Goal: Task Accomplishment & Management: Manage account settings

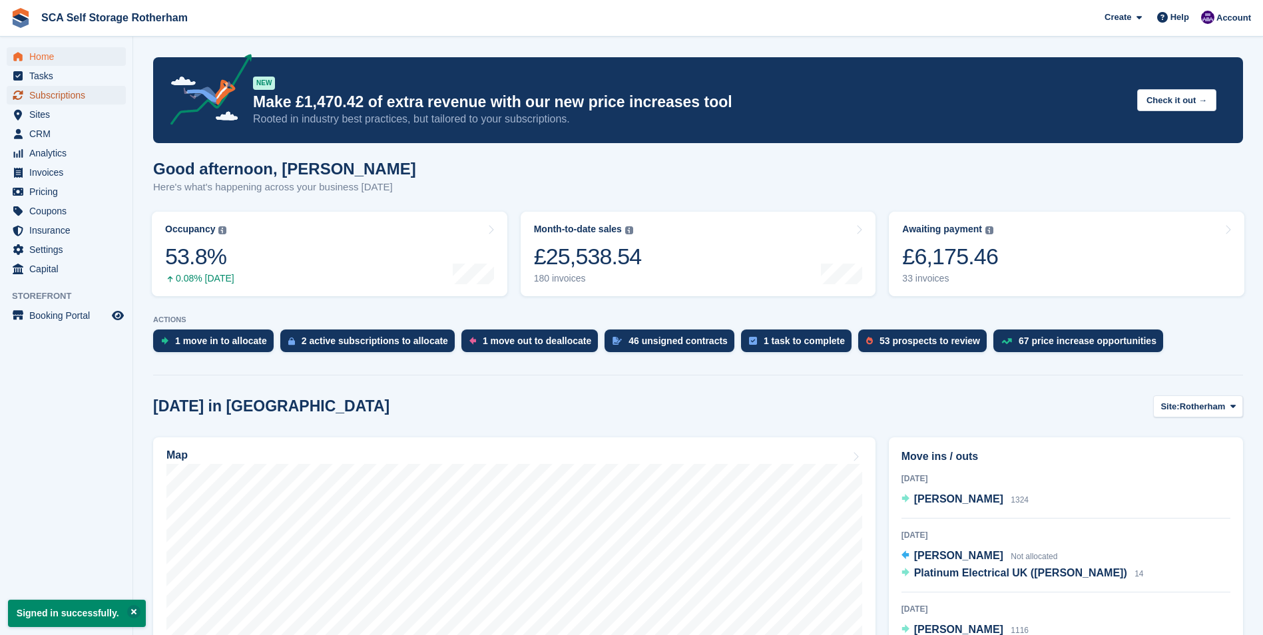
click at [47, 97] on span "Subscriptions" at bounding box center [69, 95] width 80 height 19
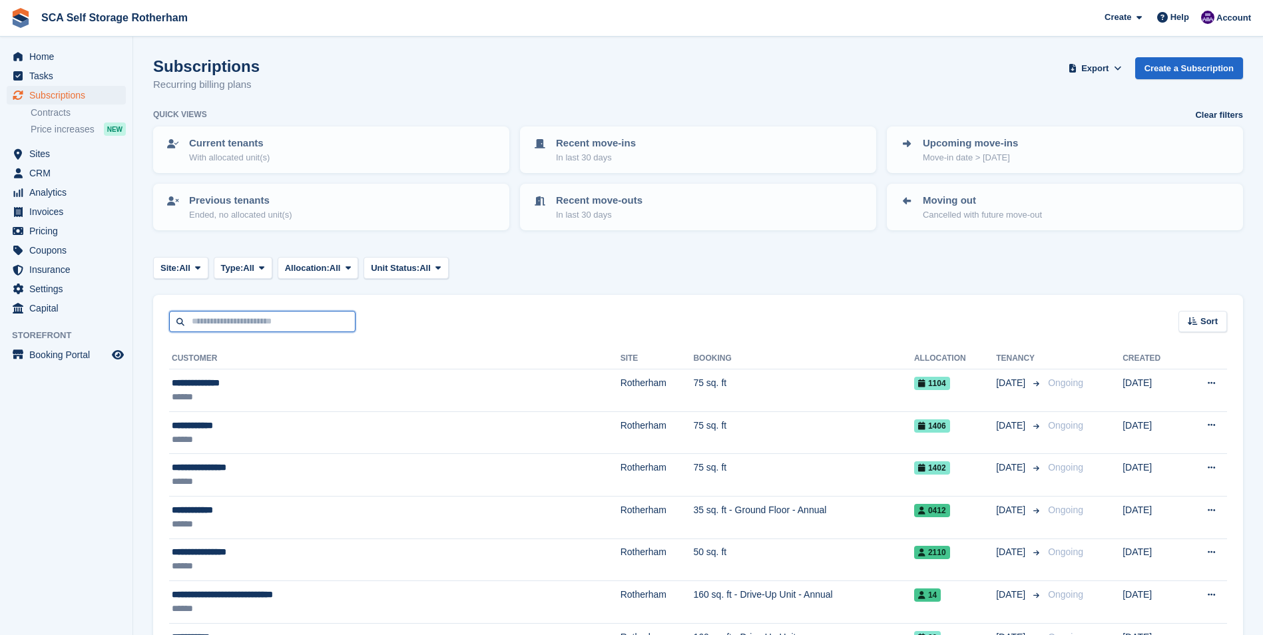
click at [242, 329] on input "text" at bounding box center [262, 322] width 186 height 22
type input "**"
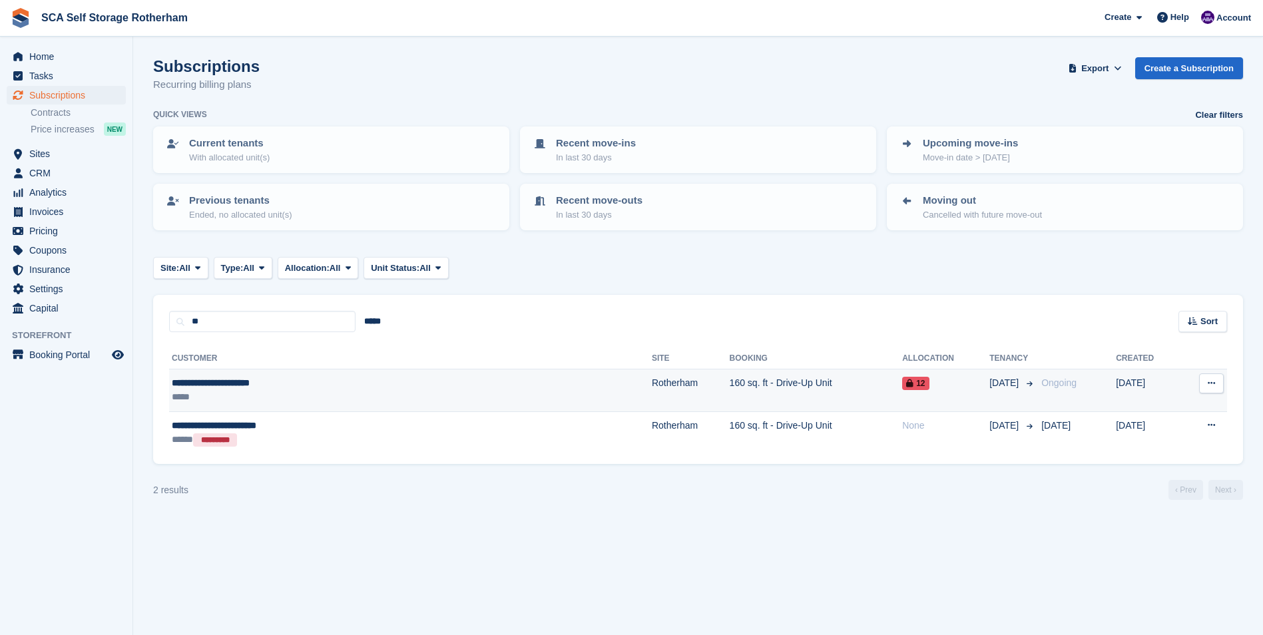
click at [355, 391] on div "*****" at bounding box center [314, 397] width 284 height 14
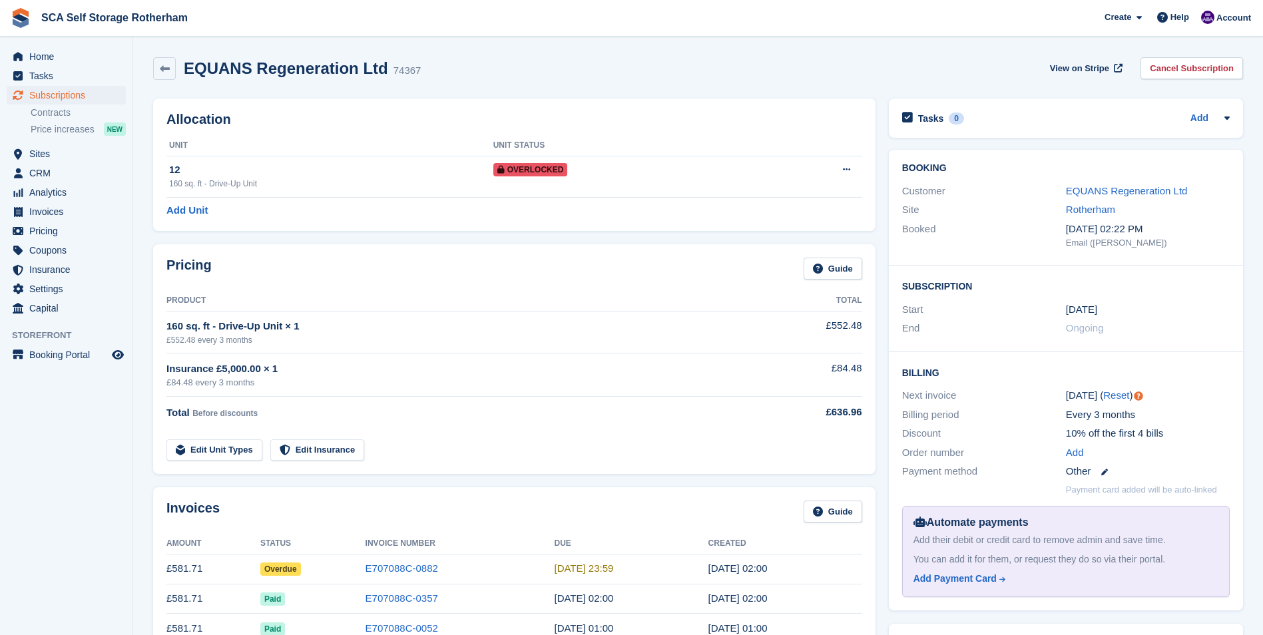
click at [419, 498] on div "Invoices Guide Amount Status Invoice Number Due Created £581.71 Overdue E707088…" at bounding box center [514, 593] width 722 height 213
click at [421, 40] on section "EQUANS Regeneration Ltd 74367 View on Stripe Cancel Subscription Allocation Uni…" at bounding box center [698, 579] width 1130 height 1159
click at [423, 45] on section "EQUANS Regeneration Ltd 74367 View on Stripe Cancel Subscription Allocation Uni…" at bounding box center [698, 579] width 1130 height 1159
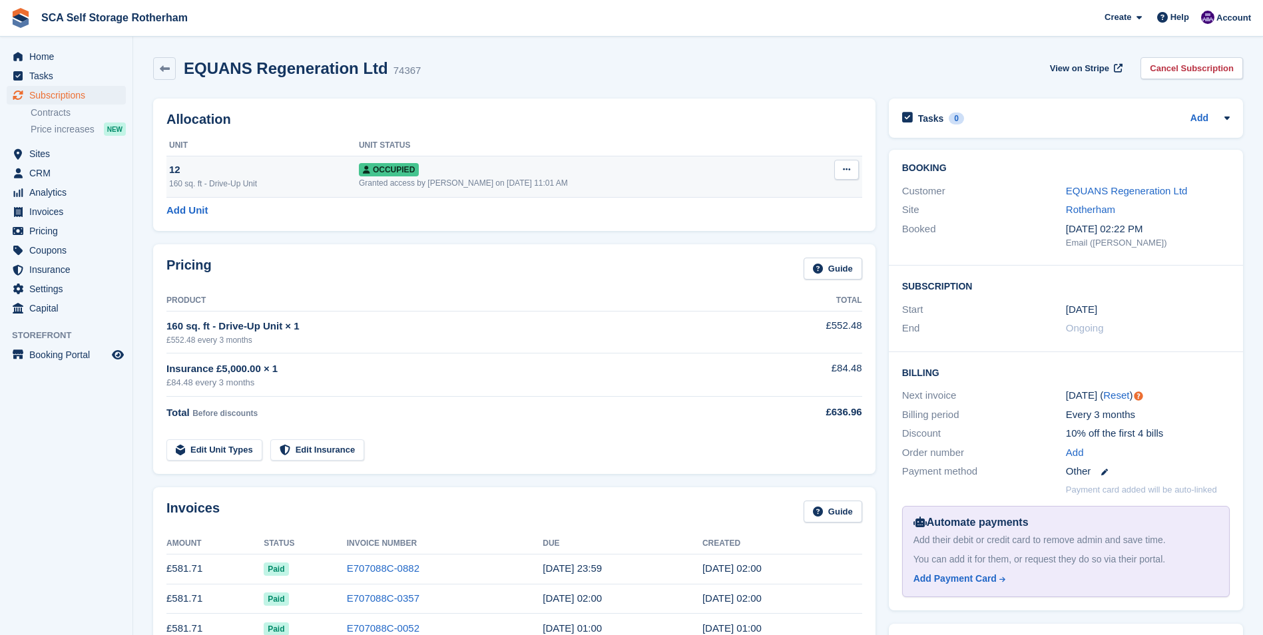
click at [842, 175] on button at bounding box center [846, 170] width 25 height 20
click at [651, 127] on div "Allocation Unit Unit Status 12 160 sq. ft - Drive-Up Unit Occupied Granted acce…" at bounding box center [514, 165] width 722 height 132
click at [464, 271] on div "Pricing Guide" at bounding box center [514, 273] width 696 height 30
click at [1139, 192] on link "EQUANS Regeneration Ltd" at bounding box center [1127, 190] width 122 height 11
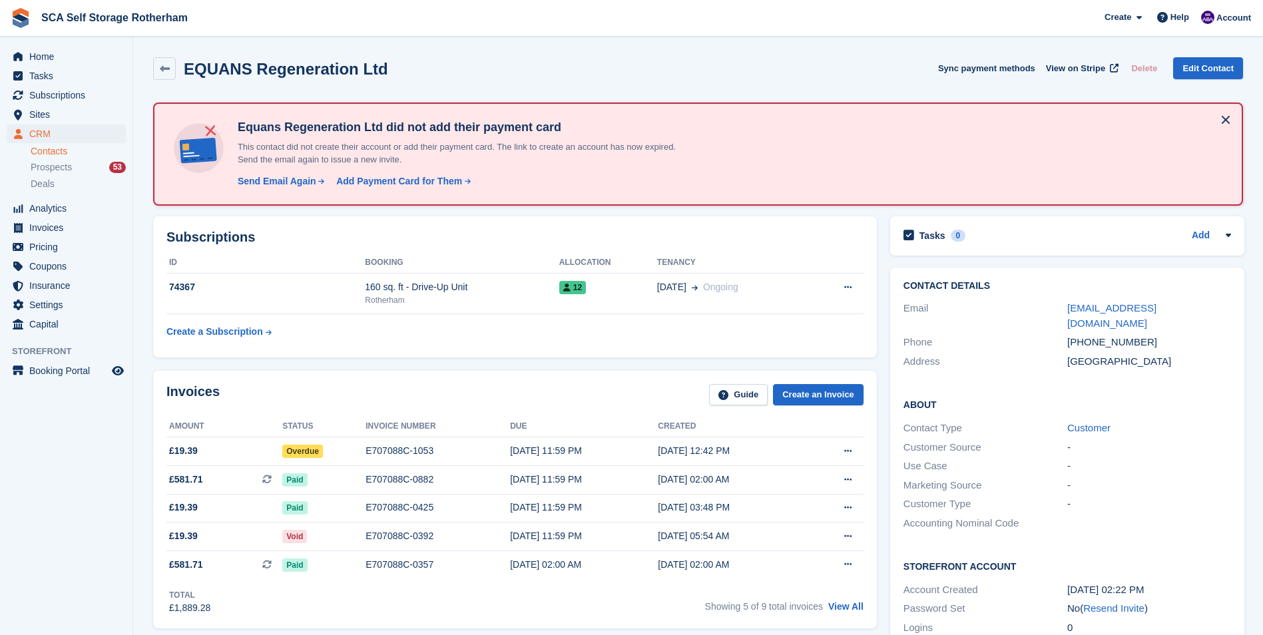
drag, startPoint x: 381, startPoint y: 379, endPoint x: 343, endPoint y: 359, distance: 42.9
click at [367, 373] on div "Invoices Guide Create an Invoice Amount Status Invoice number Due Created £19.3…" at bounding box center [515, 500] width 724 height 258
click at [55, 79] on span "Tasks" at bounding box center [69, 76] width 80 height 19
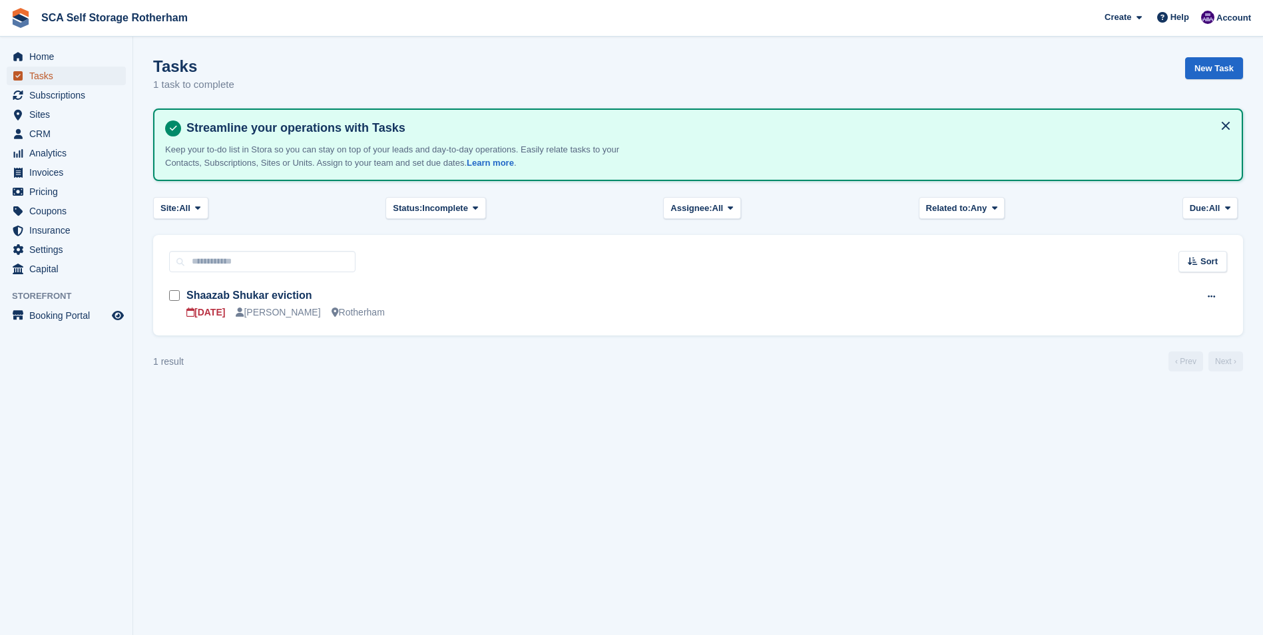
click at [59, 82] on span "Tasks" at bounding box center [69, 76] width 80 height 19
click at [63, 91] on span "Subscriptions" at bounding box center [69, 95] width 80 height 19
